Goal: Task Accomplishment & Management: Manage account settings

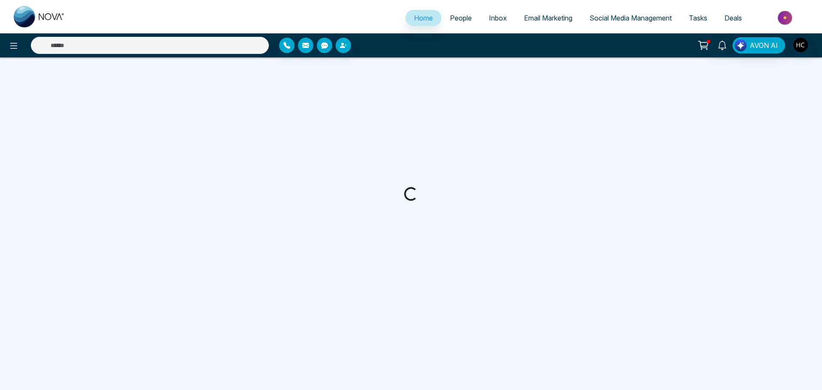
select select "*"
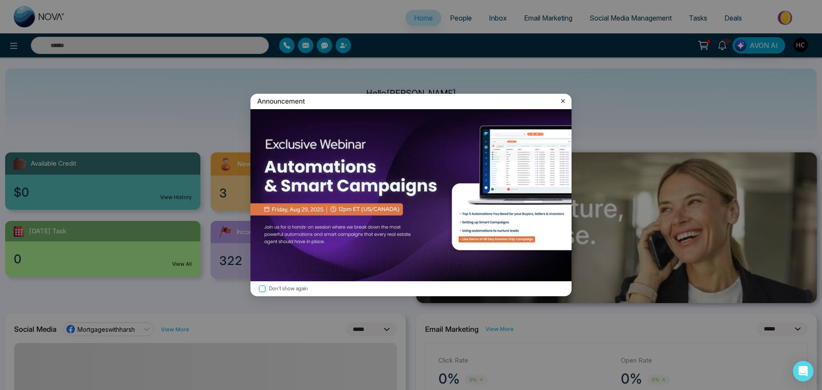
click at [457, 29] on div "Announcement Don't show again" at bounding box center [411, 195] width 822 height 390
click at [455, 20] on div "Announcement Don't show again" at bounding box center [411, 195] width 822 height 390
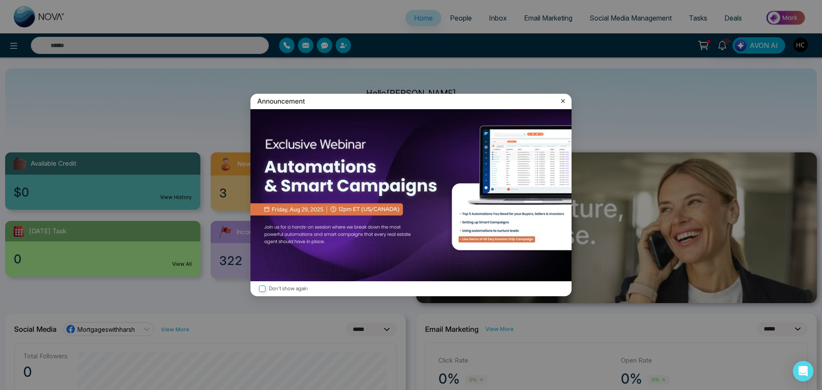
click at [566, 101] on icon at bounding box center [563, 101] width 9 height 9
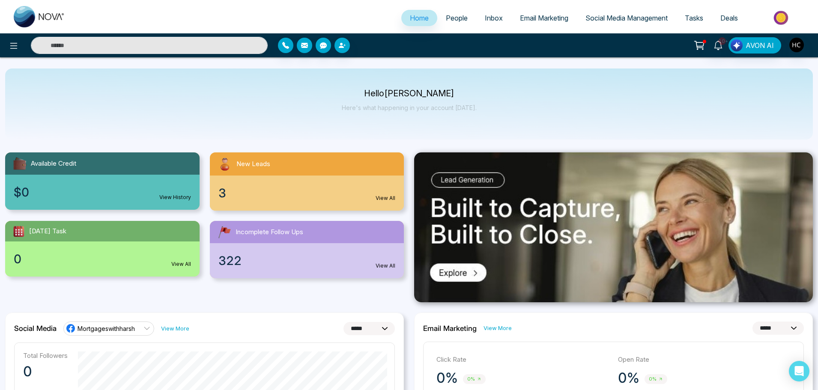
click at [446, 16] on span "People" at bounding box center [457, 18] width 22 height 9
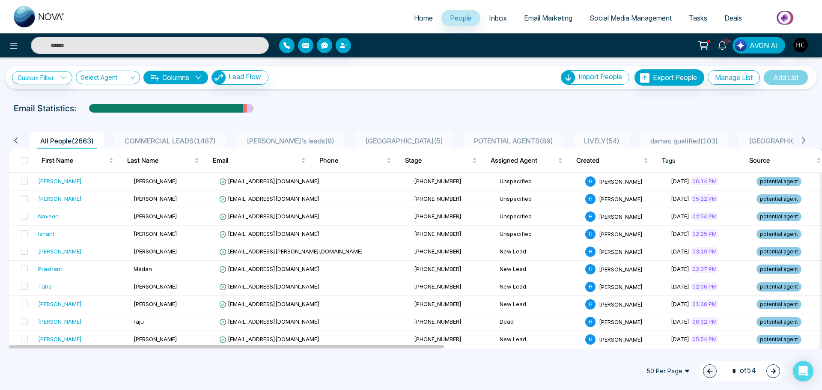
click at [476, 136] on div "POTENTIAL AGENTS ( 89 )" at bounding box center [514, 141] width 86 height 10
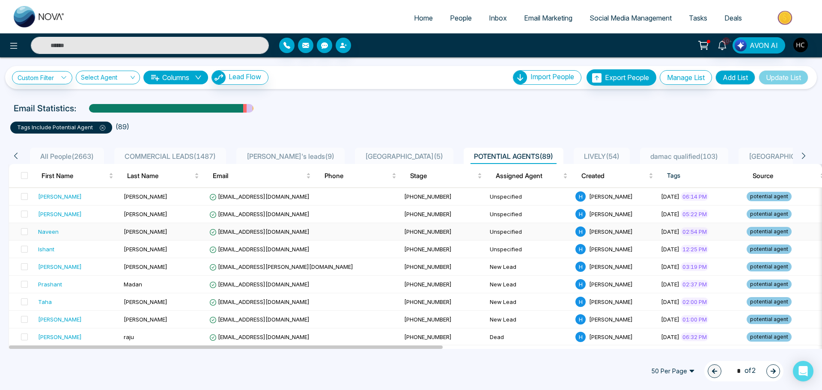
click at [125, 226] on td "[PERSON_NAME]" at bounding box center [163, 232] width 86 height 18
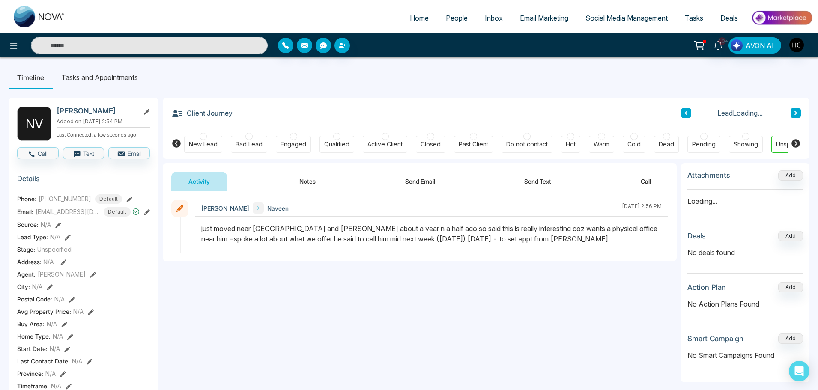
click at [310, 179] on button "Notes" at bounding box center [307, 181] width 51 height 19
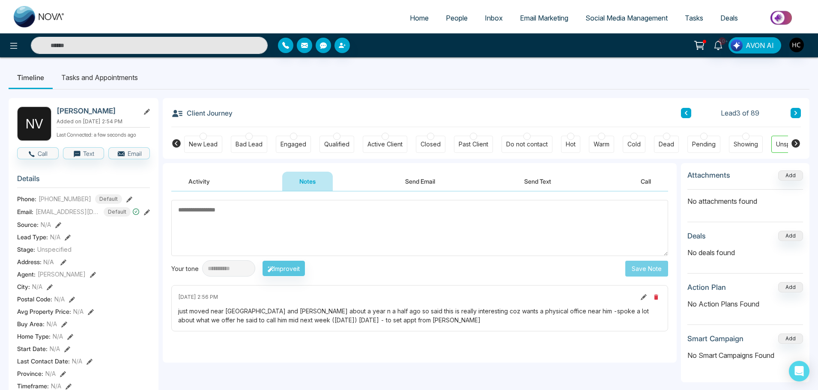
click at [794, 115] on icon at bounding box center [796, 113] width 4 height 5
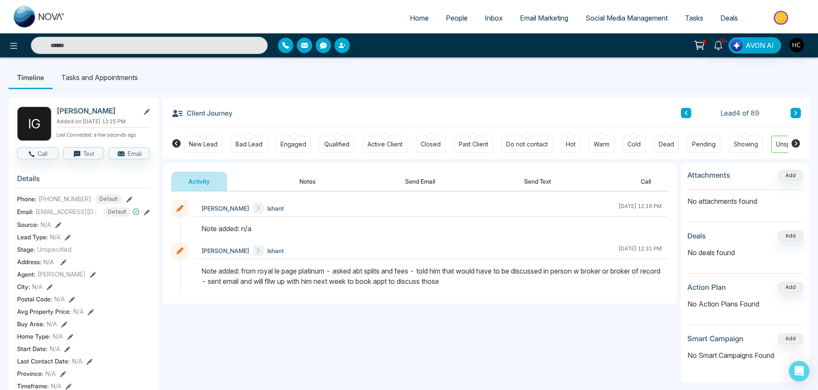
click at [438, 280] on div "Note added: from royal le page platinum - asked abt splits and fees - told him …" at bounding box center [431, 276] width 460 height 21
click at [313, 179] on button "Notes" at bounding box center [307, 181] width 51 height 19
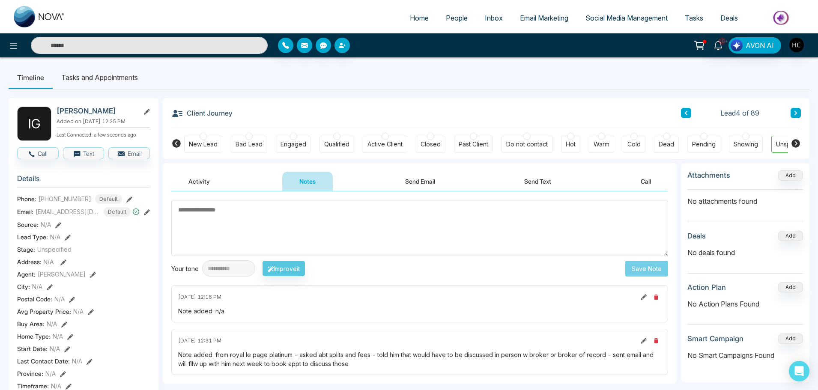
click at [299, 209] on textarea at bounding box center [419, 228] width 497 height 56
click at [277, 212] on textarea at bounding box center [419, 228] width 497 height 56
click at [397, 219] on textarea at bounding box center [419, 228] width 497 height 56
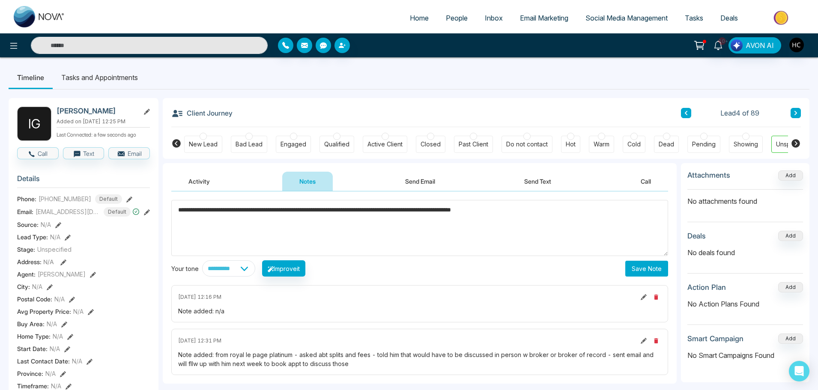
type textarea "**********"
click at [640, 267] on button "Save Note" at bounding box center [646, 269] width 43 height 16
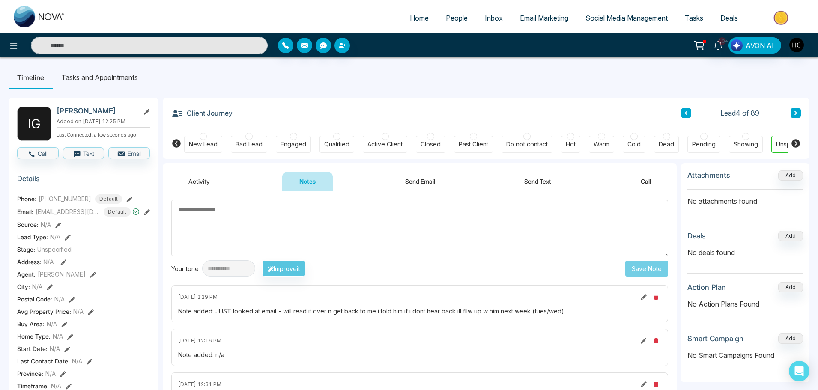
click at [795, 112] on icon at bounding box center [796, 113] width 4 height 5
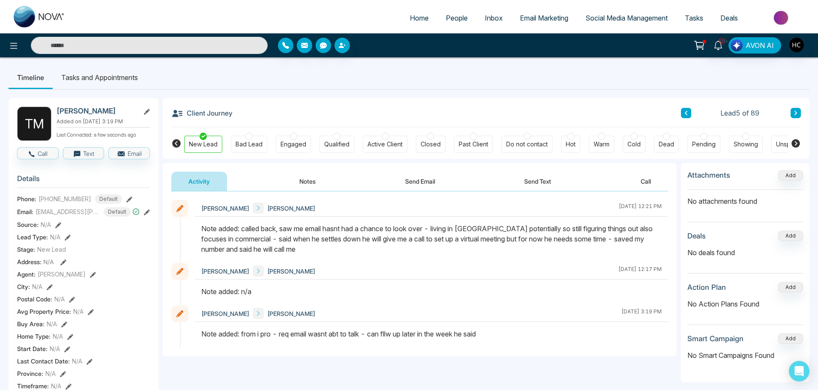
click at [795, 113] on icon at bounding box center [796, 113] width 4 height 5
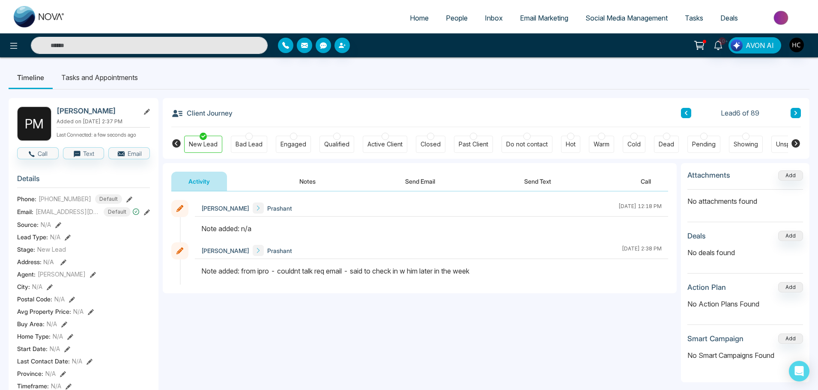
click at [794, 110] on button at bounding box center [796, 113] width 10 height 10
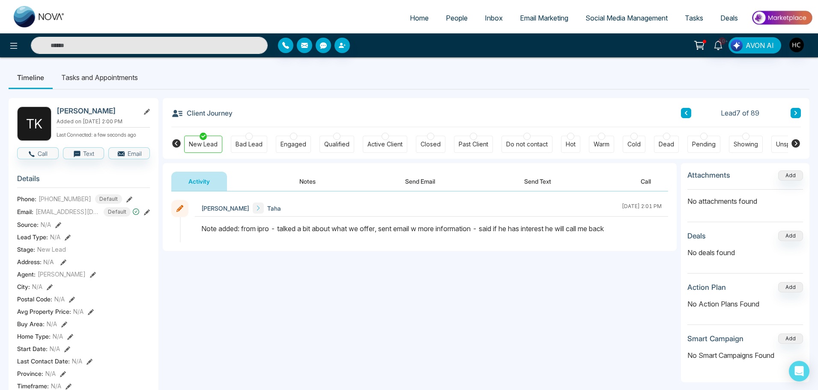
click at [167, 45] on input "text" at bounding box center [149, 45] width 237 height 17
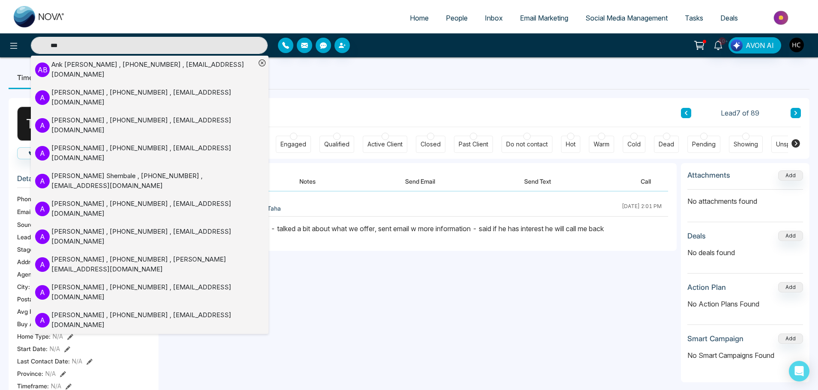
type input "***"
click at [146, 66] on div "[PERSON_NAME] , [PHONE_NUMBER] , [EMAIL_ADDRESS][DOMAIN_NAME]" at bounding box center [153, 69] width 204 height 19
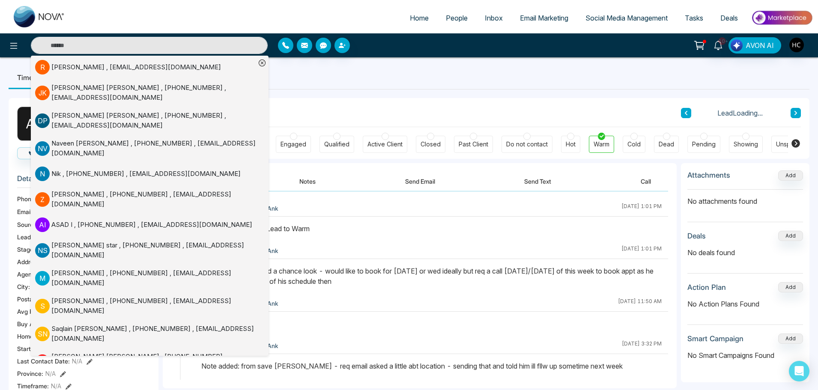
click at [317, 189] on button "Notes" at bounding box center [307, 181] width 51 height 19
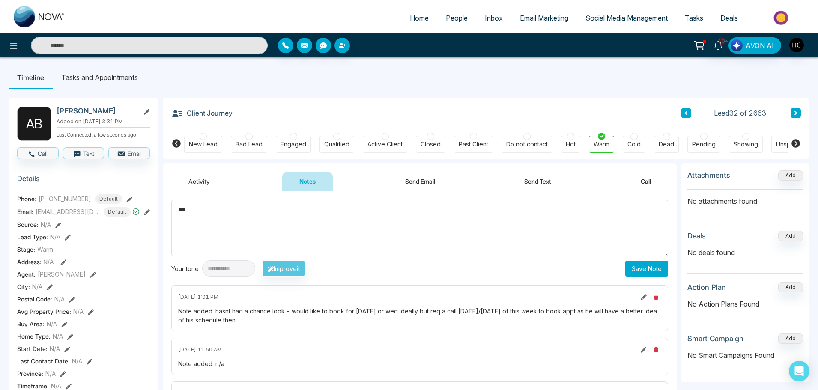
type textarea "***"
click at [625, 265] on div "**********" at bounding box center [419, 268] width 497 height 16
click at [630, 269] on button "Save Note" at bounding box center [646, 269] width 43 height 16
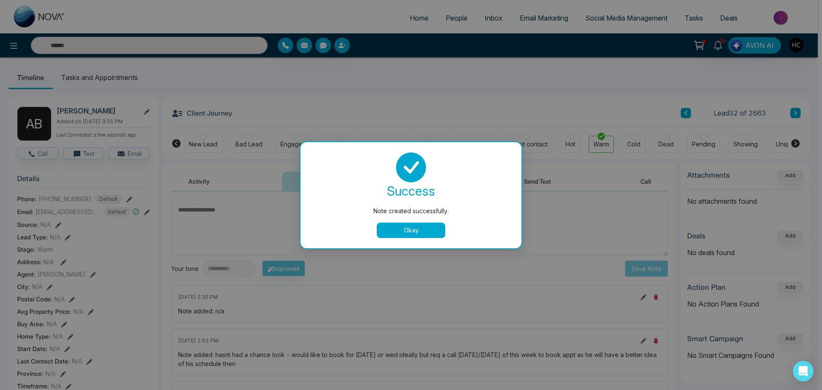
click at [395, 229] on button "Okay" at bounding box center [411, 230] width 69 height 15
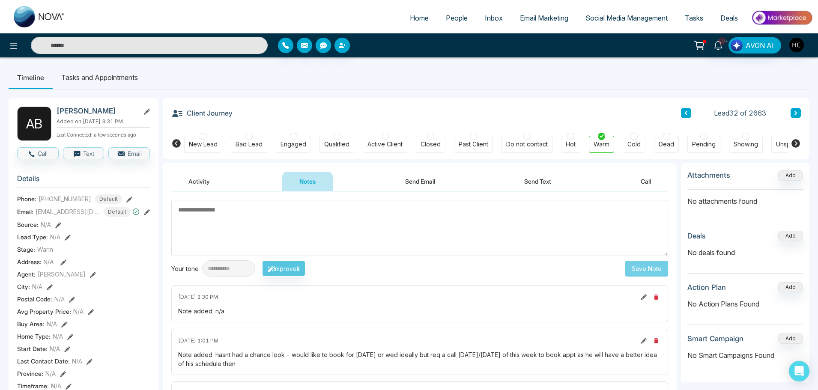
click at [160, 46] on input "text" at bounding box center [149, 45] width 237 height 17
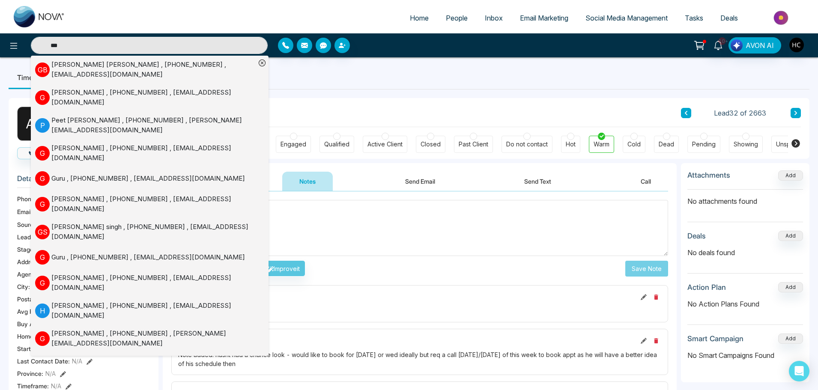
type input "***"
click at [171, 66] on div "[PERSON_NAME] , [PHONE_NUMBER] , [EMAIL_ADDRESS][DOMAIN_NAME]" at bounding box center [153, 69] width 204 height 19
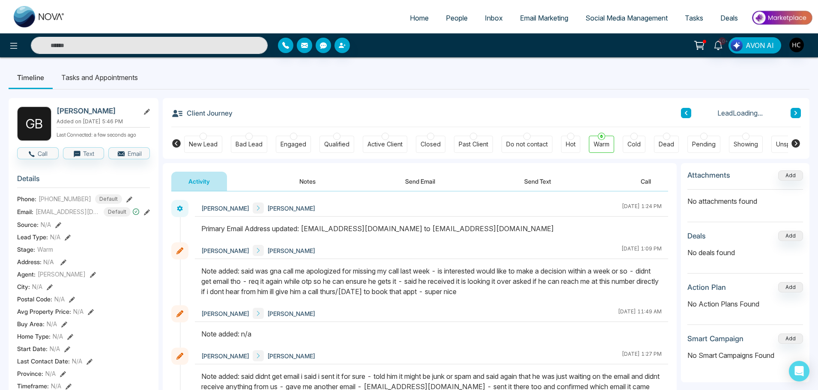
click at [302, 186] on button "Notes" at bounding box center [307, 181] width 51 height 19
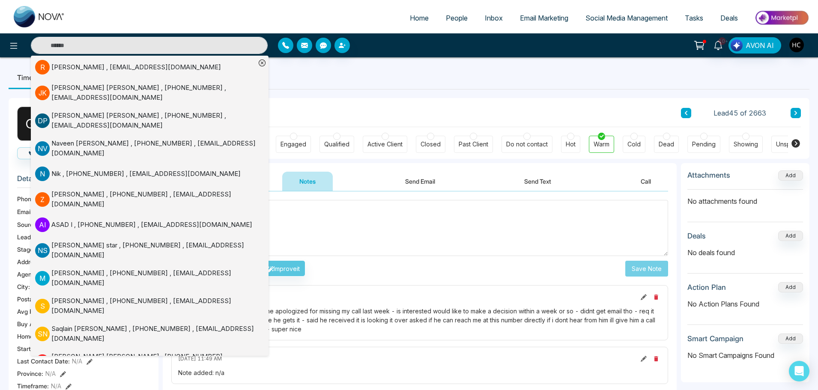
click at [300, 209] on textarea at bounding box center [419, 228] width 497 height 56
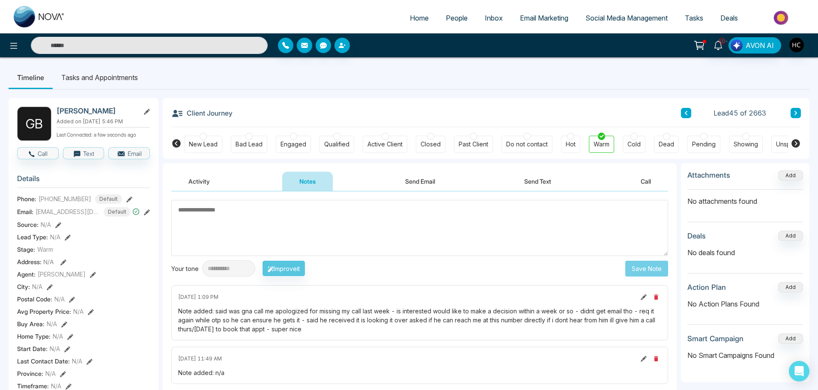
click at [279, 236] on textarea at bounding box center [419, 228] width 497 height 56
type textarea "***"
click at [629, 268] on button "Save Note" at bounding box center [646, 269] width 43 height 16
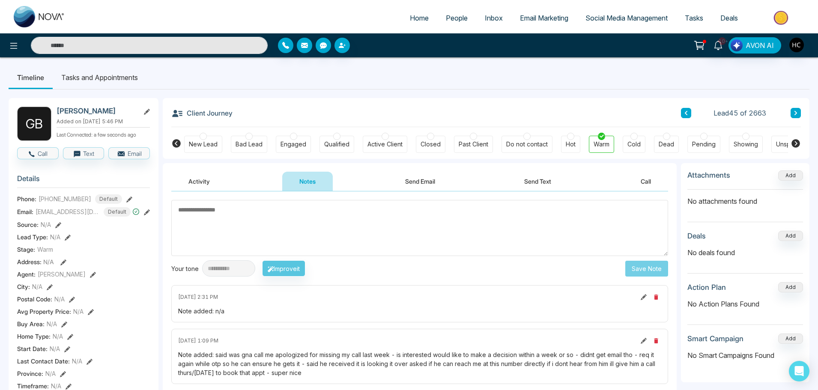
click at [327, 231] on textarea at bounding box center [419, 228] width 497 height 56
click at [446, 18] on span "People" at bounding box center [457, 18] width 22 height 9
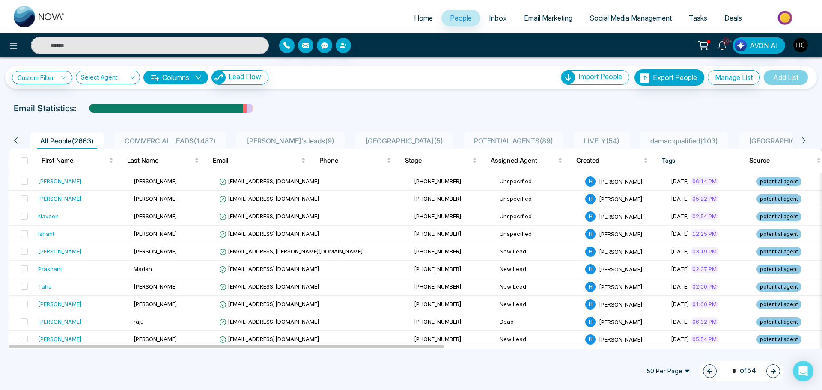
click at [471, 137] on span "POTENTIAL AGENTS ( 89 )" at bounding box center [514, 141] width 86 height 9
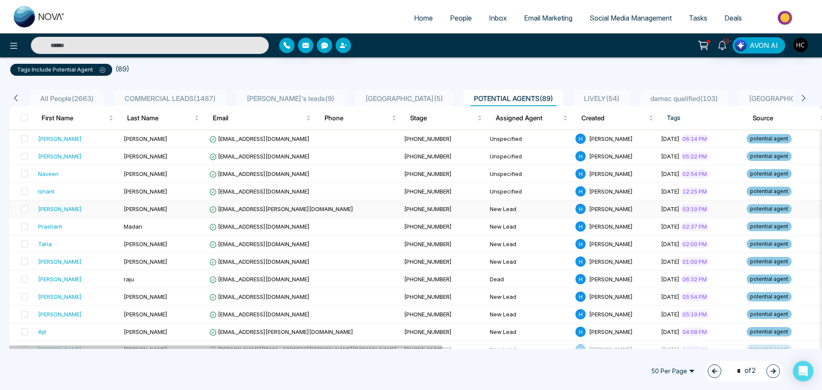
scroll to position [43, 0]
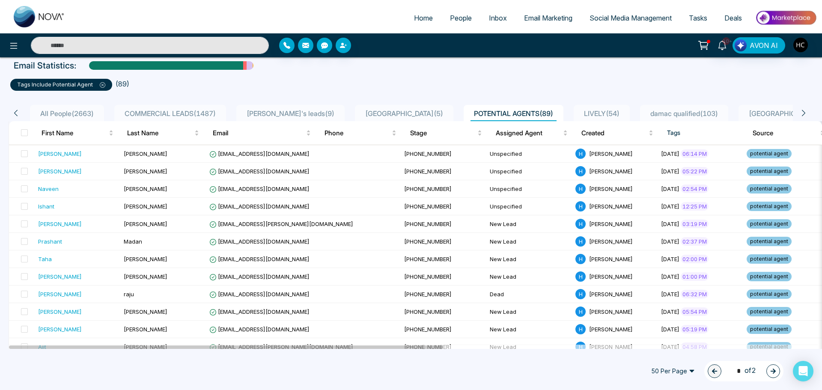
click at [405, 83] on ul "tags include potential agent ( 89 )" at bounding box center [411, 82] width 802 height 15
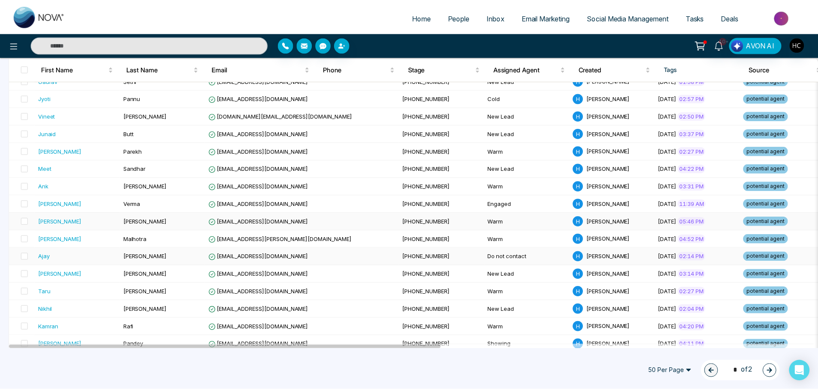
scroll to position [557, 0]
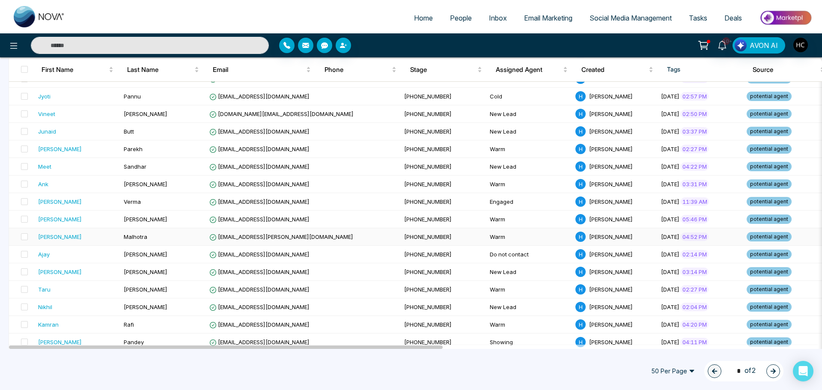
click at [122, 240] on td "Malhotra" at bounding box center [163, 237] width 86 height 18
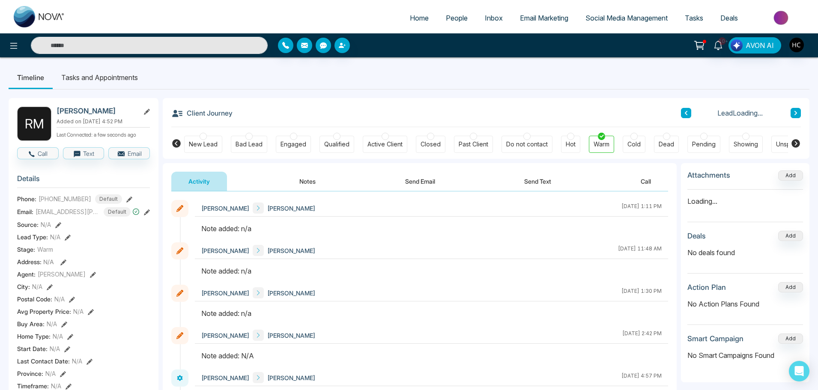
click at [318, 181] on button "Notes" at bounding box center [307, 181] width 51 height 19
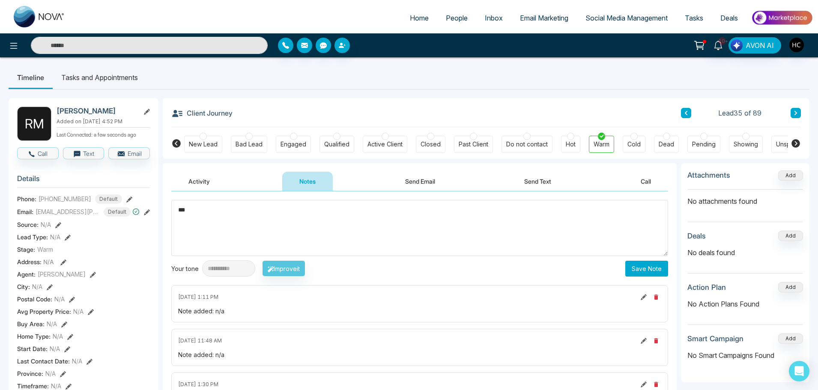
type textarea "***"
click at [648, 270] on button "Save Note" at bounding box center [646, 269] width 43 height 16
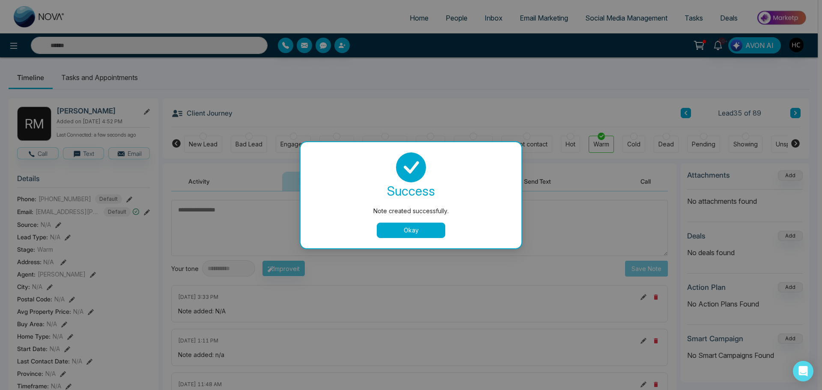
click at [429, 230] on button "Okay" at bounding box center [411, 230] width 69 height 15
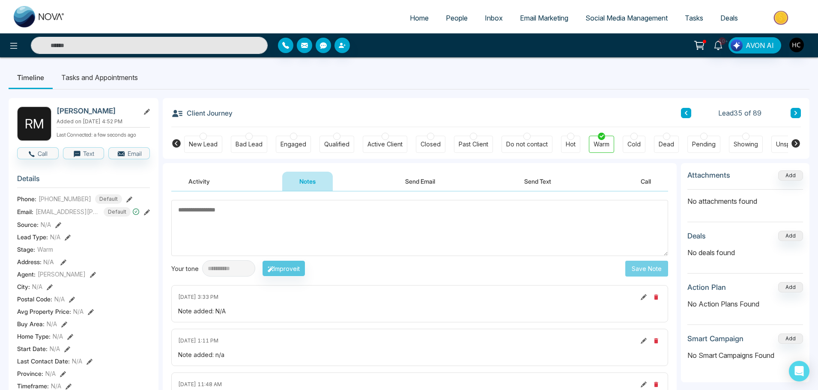
click at [796, 111] on icon at bounding box center [796, 113] width 4 height 5
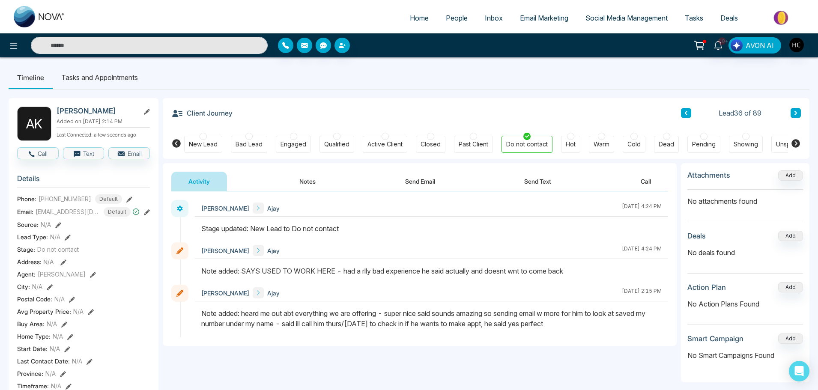
click at [311, 176] on button "Notes" at bounding box center [307, 181] width 51 height 19
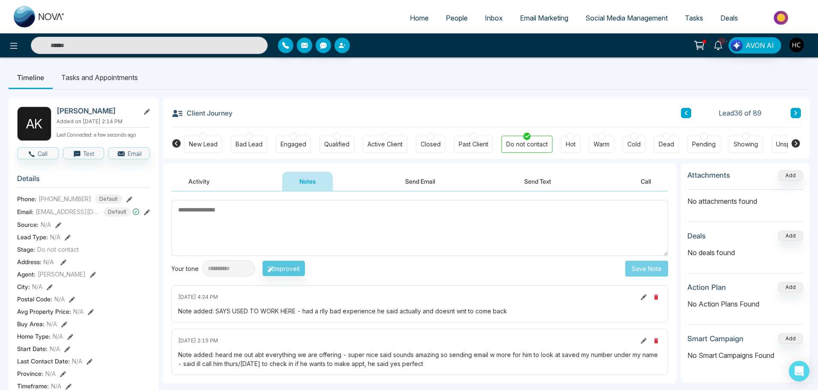
click at [799, 111] on button at bounding box center [796, 113] width 10 height 10
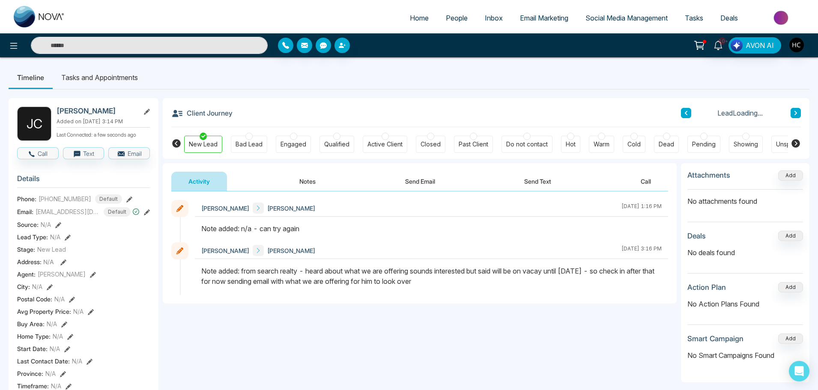
click at [315, 181] on button "Notes" at bounding box center [307, 181] width 51 height 19
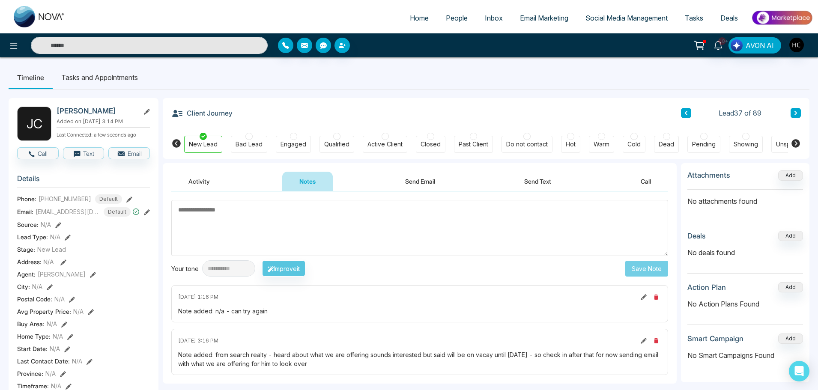
click at [308, 213] on textarea at bounding box center [419, 228] width 497 height 56
click at [355, 229] on textarea at bounding box center [419, 228] width 497 height 56
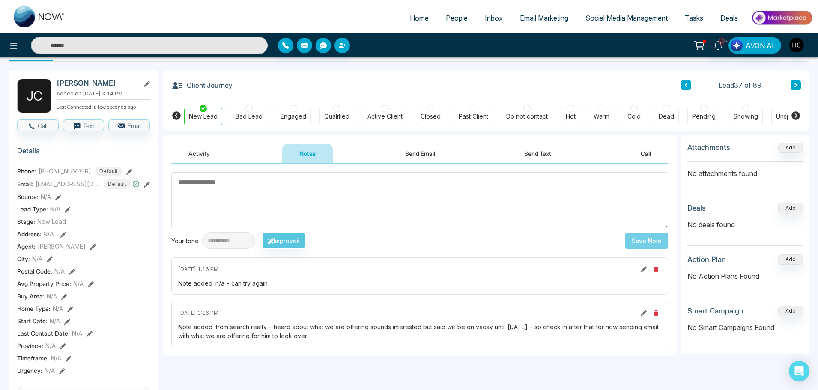
scroll to position [43, 0]
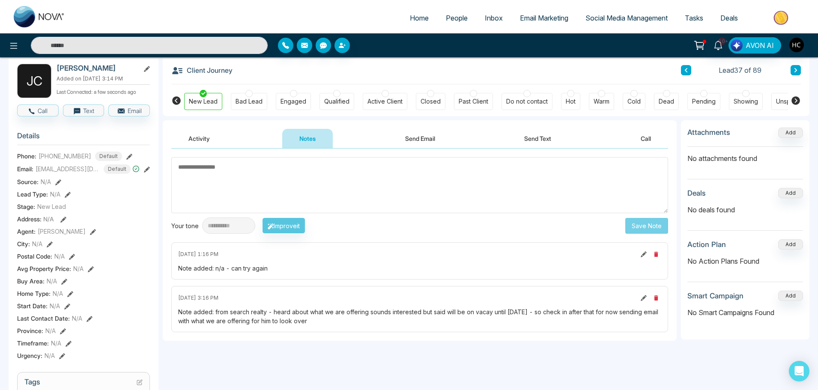
click at [332, 197] on textarea at bounding box center [419, 185] width 497 height 56
click at [436, 182] on textarea at bounding box center [419, 185] width 497 height 56
click at [305, 170] on textarea at bounding box center [419, 185] width 497 height 56
click at [278, 173] on textarea at bounding box center [419, 185] width 497 height 56
click at [208, 173] on textarea at bounding box center [419, 185] width 497 height 56
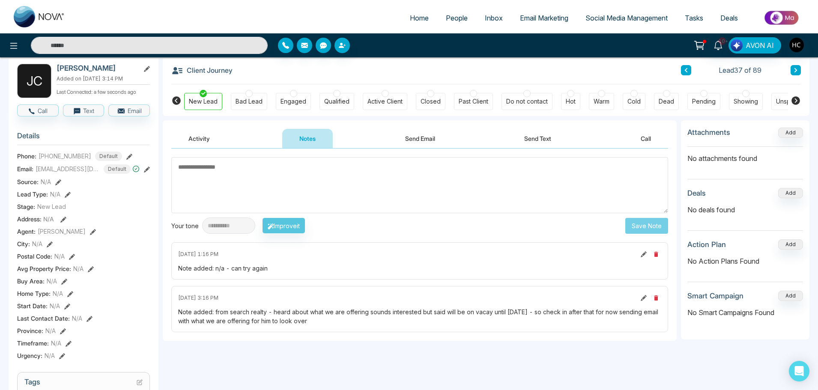
click at [208, 176] on textarea at bounding box center [419, 185] width 497 height 56
click at [227, 173] on textarea at bounding box center [419, 185] width 497 height 56
click at [290, 171] on textarea at bounding box center [419, 185] width 497 height 56
click at [270, 188] on textarea at bounding box center [419, 185] width 497 height 56
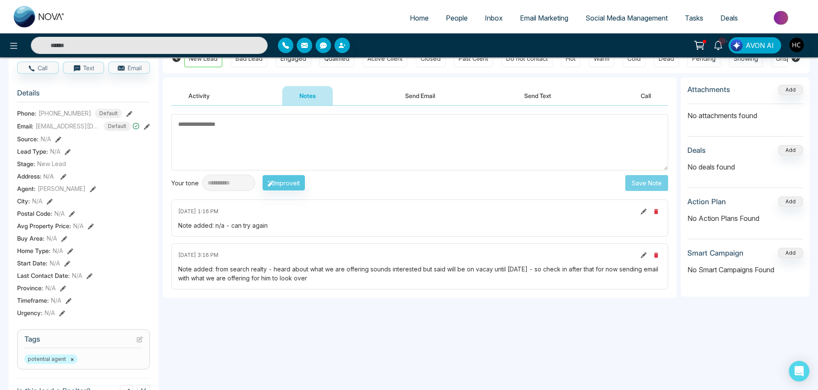
scroll to position [0, 0]
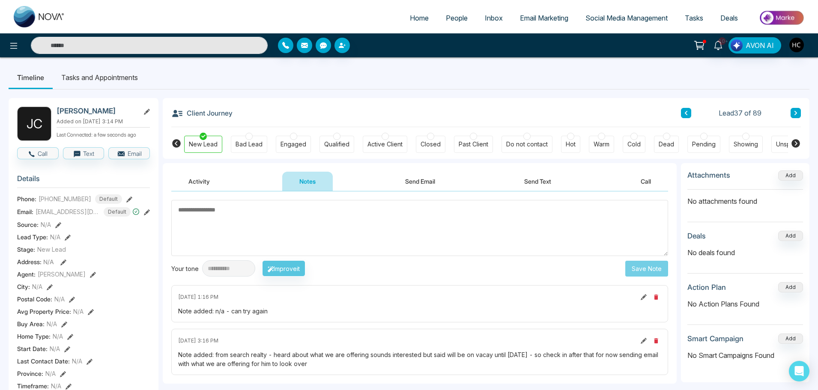
click at [381, 223] on textarea at bounding box center [419, 228] width 497 height 56
click at [385, 232] on textarea at bounding box center [419, 228] width 497 height 56
click at [368, 232] on textarea at bounding box center [419, 228] width 497 height 56
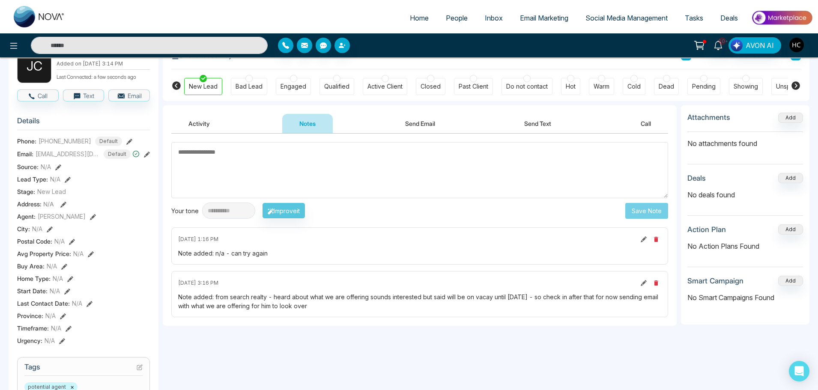
scroll to position [43, 0]
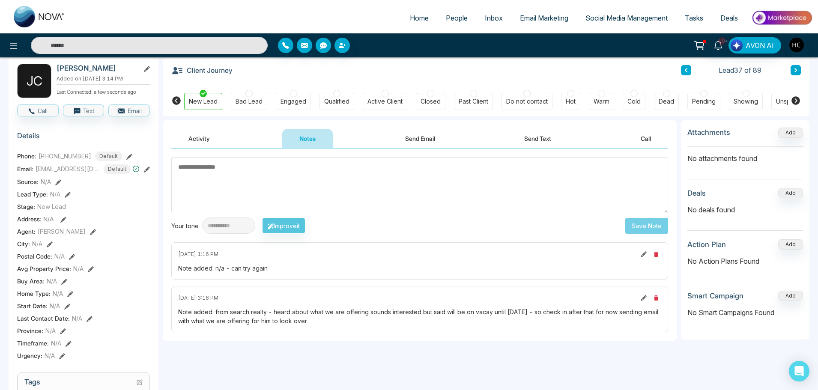
click at [279, 168] on textarea at bounding box center [419, 185] width 497 height 56
paste textarea "**********"
type textarea "*"
type textarea "***"
drag, startPoint x: 274, startPoint y: 162, endPoint x: 178, endPoint y: 178, distance: 97.7
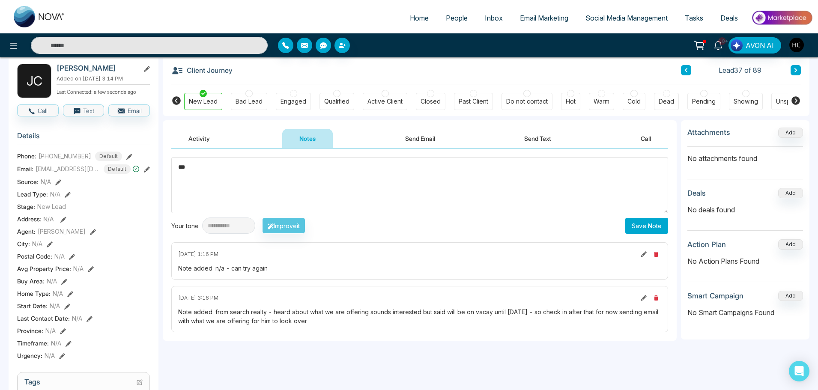
click at [178, 178] on textarea "***" at bounding box center [419, 185] width 497 height 56
click at [215, 163] on textarea "***" at bounding box center [419, 185] width 497 height 56
drag, startPoint x: 219, startPoint y: 173, endPoint x: 223, endPoint y: 185, distance: 12.7
click at [219, 173] on textarea "***" at bounding box center [419, 185] width 497 height 56
paste textarea "***"
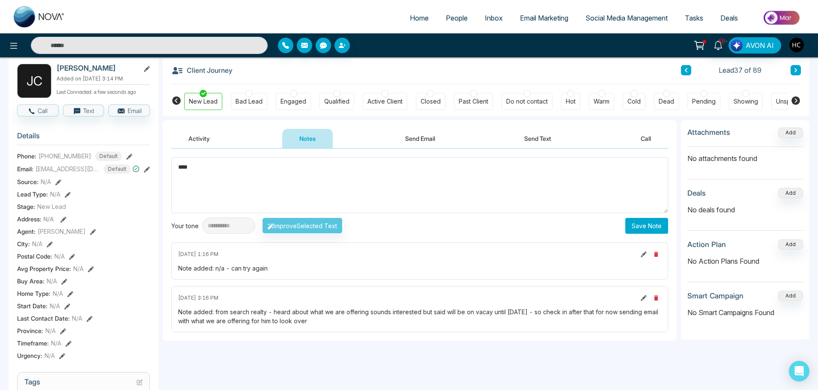
type textarea "***"
click at [655, 223] on button "Save Note" at bounding box center [646, 226] width 43 height 16
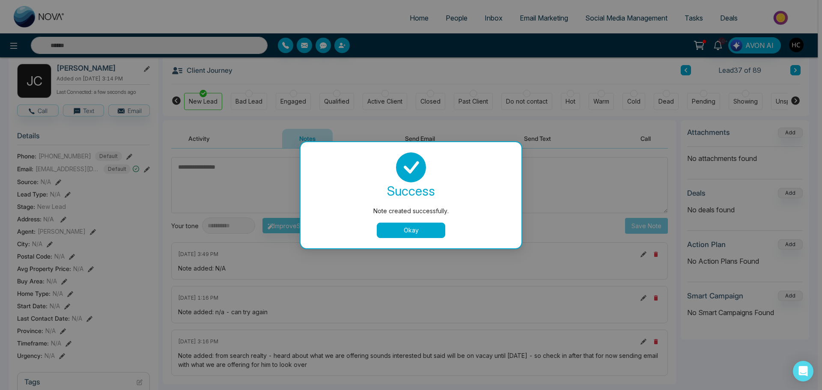
click at [395, 226] on button "Okay" at bounding box center [411, 230] width 69 height 15
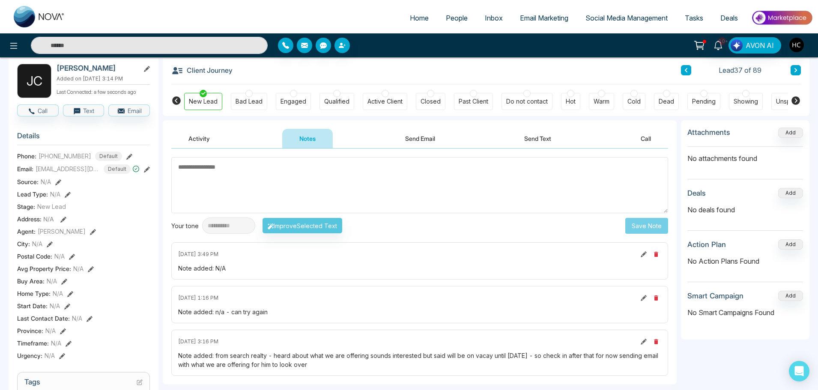
click at [794, 73] on button at bounding box center [796, 70] width 10 height 10
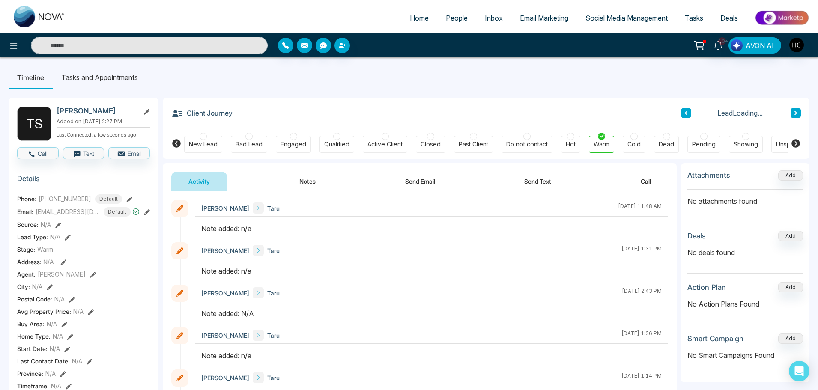
click at [689, 111] on button at bounding box center [686, 113] width 10 height 10
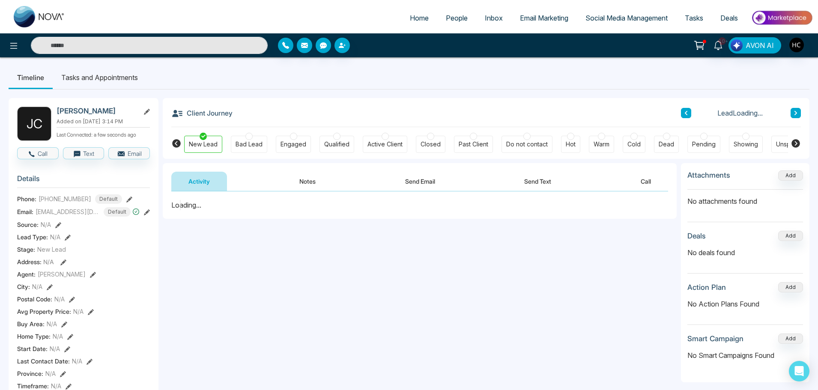
click at [689, 111] on button at bounding box center [686, 113] width 10 height 10
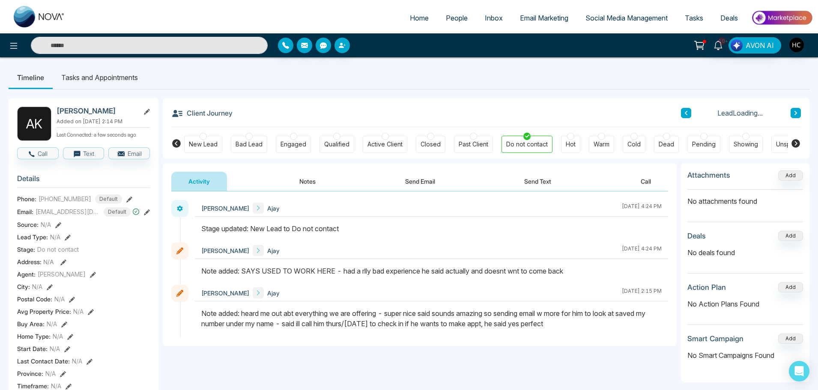
click at [689, 111] on button at bounding box center [686, 113] width 10 height 10
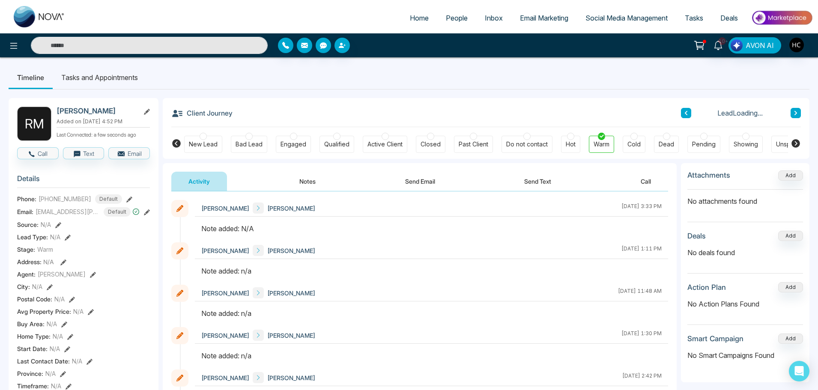
click at [689, 111] on button at bounding box center [686, 113] width 10 height 10
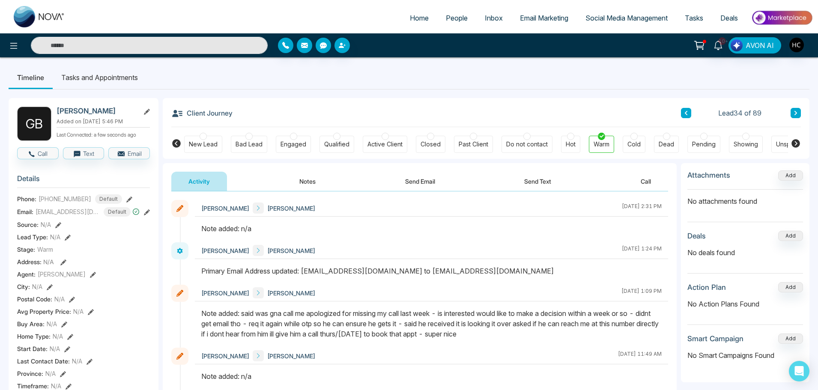
click at [689, 111] on button at bounding box center [686, 113] width 10 height 10
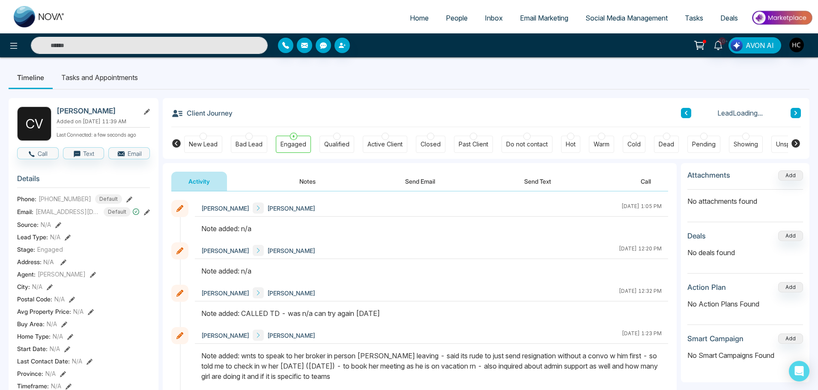
click at [689, 111] on button at bounding box center [686, 113] width 10 height 10
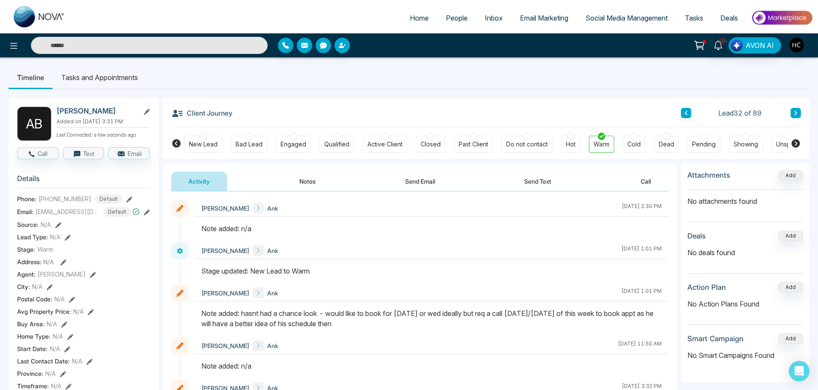
click at [792, 111] on button at bounding box center [796, 113] width 10 height 10
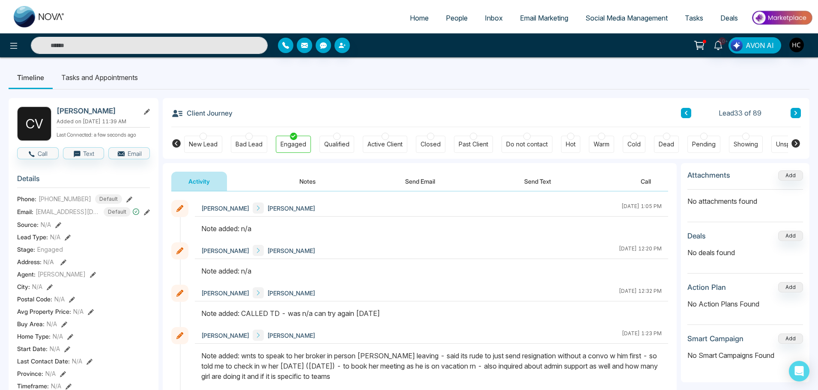
click at [311, 186] on button "Notes" at bounding box center [307, 181] width 51 height 19
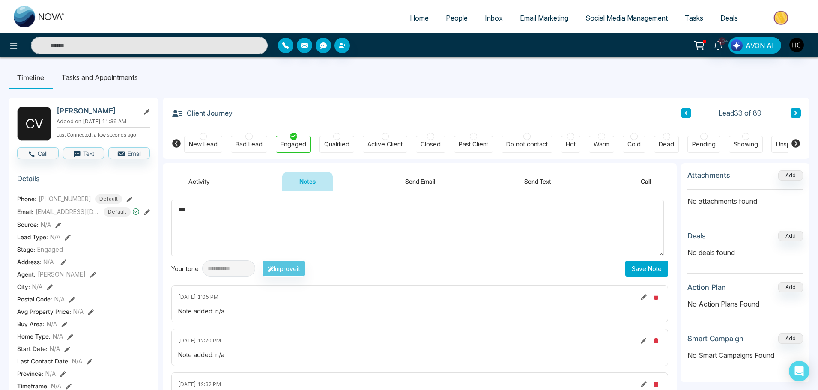
type textarea "***"
click at [636, 263] on button "Save Note" at bounding box center [646, 269] width 43 height 16
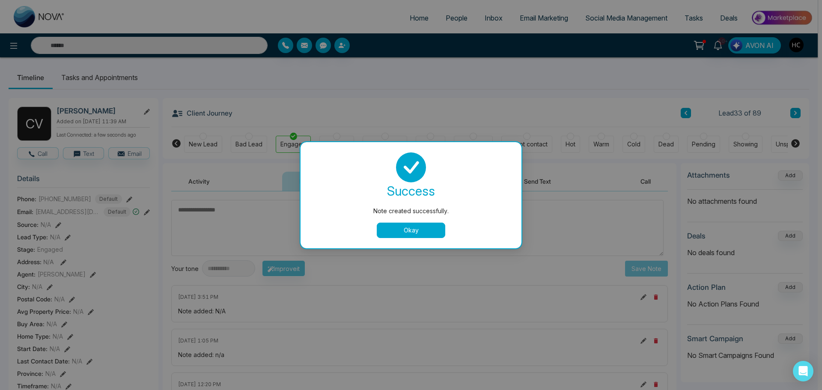
click at [426, 233] on button "Okay" at bounding box center [411, 230] width 69 height 15
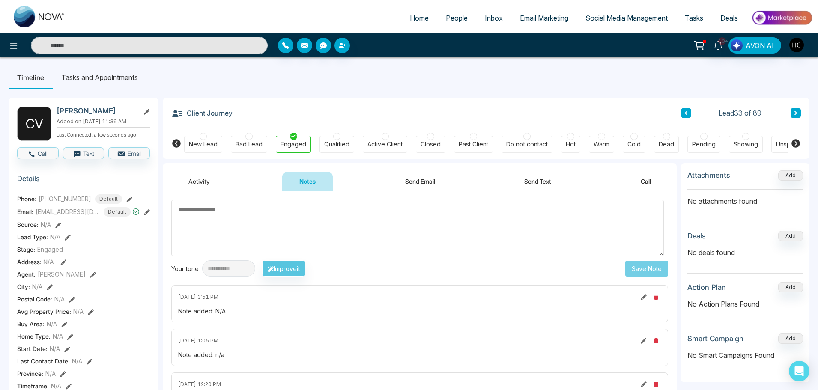
click at [688, 111] on icon at bounding box center [686, 113] width 4 height 5
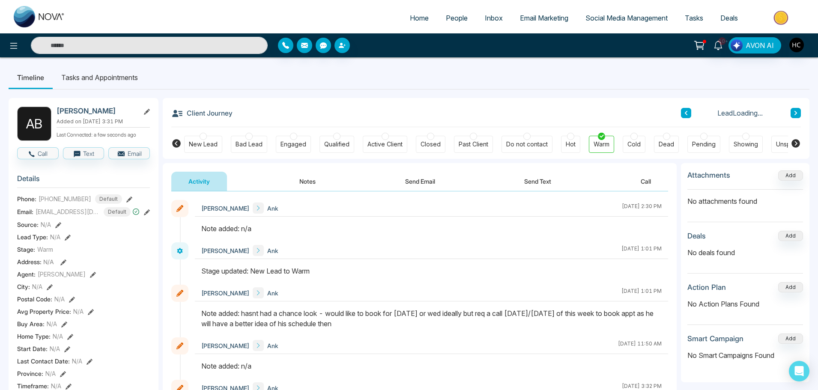
click at [688, 111] on icon at bounding box center [686, 113] width 4 height 5
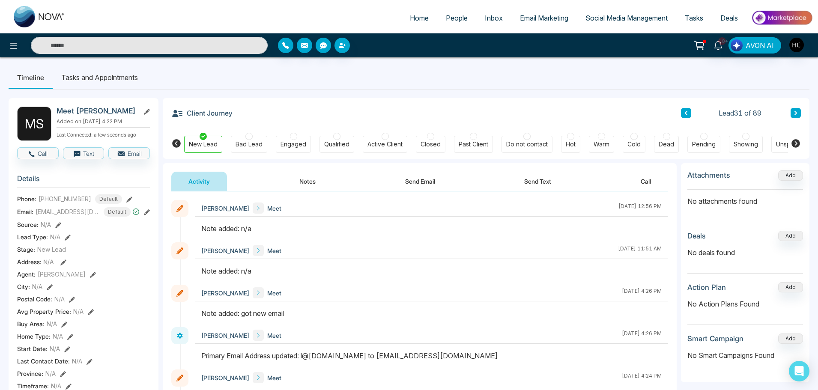
click at [689, 111] on button at bounding box center [686, 113] width 10 height 10
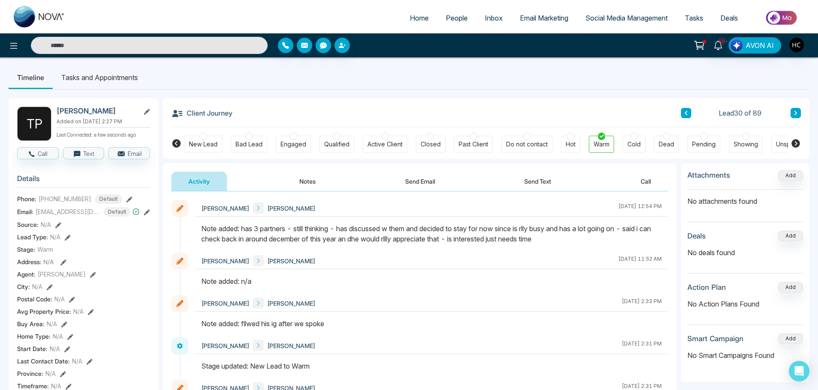
click at [680, 108] on div "Client Journey Lead 30 of 89" at bounding box center [486, 112] width 630 height 29
click at [679, 108] on div "Client Journey Lead 30 of 89" at bounding box center [486, 112] width 630 height 29
click at [685, 108] on button at bounding box center [686, 113] width 10 height 10
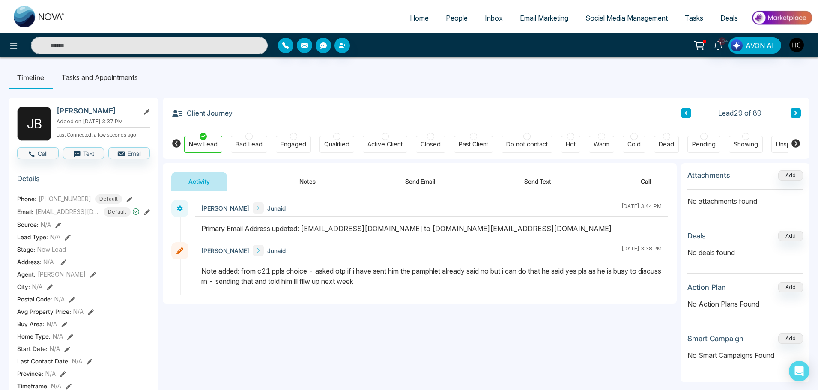
click at [689, 117] on button at bounding box center [686, 113] width 10 height 10
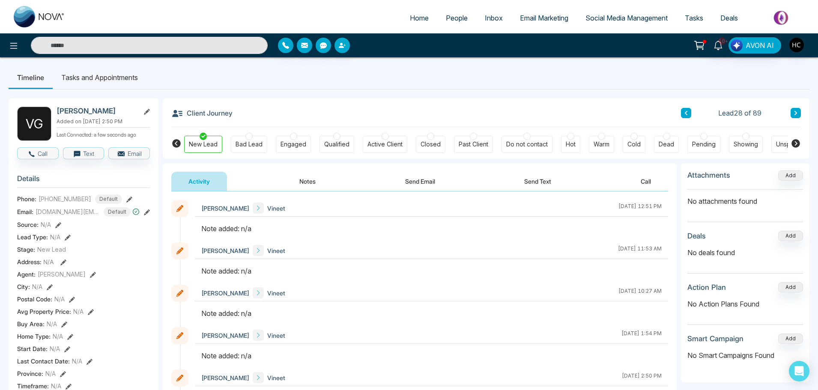
click at [693, 114] on div "Lead 28 of 89" at bounding box center [741, 113] width 120 height 10
click at [690, 114] on button at bounding box center [686, 113] width 10 height 10
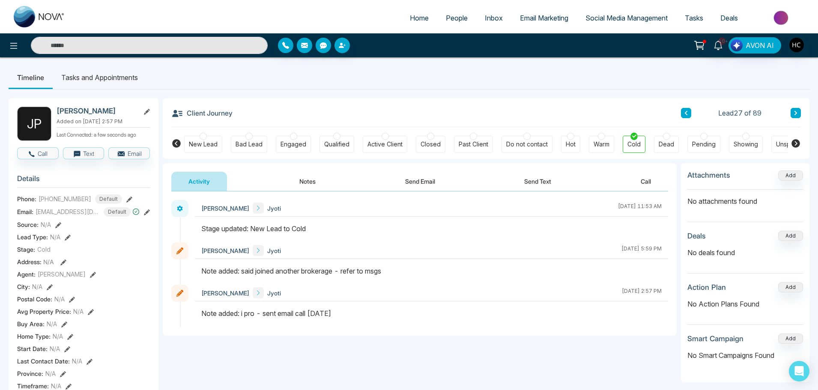
click at [688, 113] on icon at bounding box center [686, 113] width 4 height 5
